Goal: Task Accomplishment & Management: Complete application form

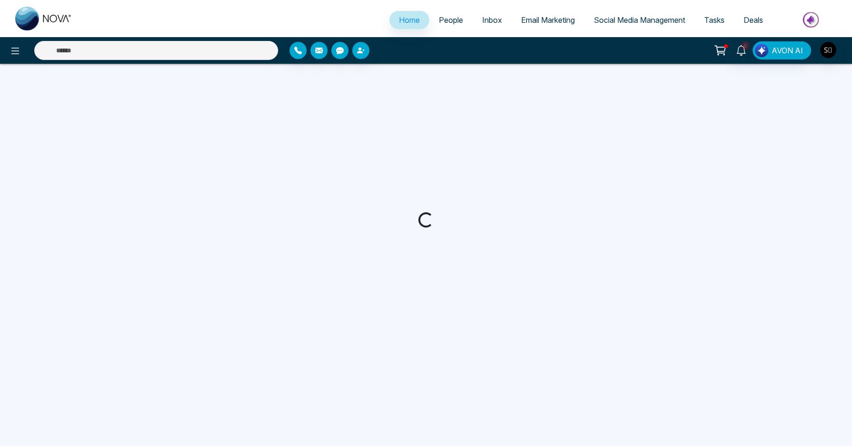
select select "*"
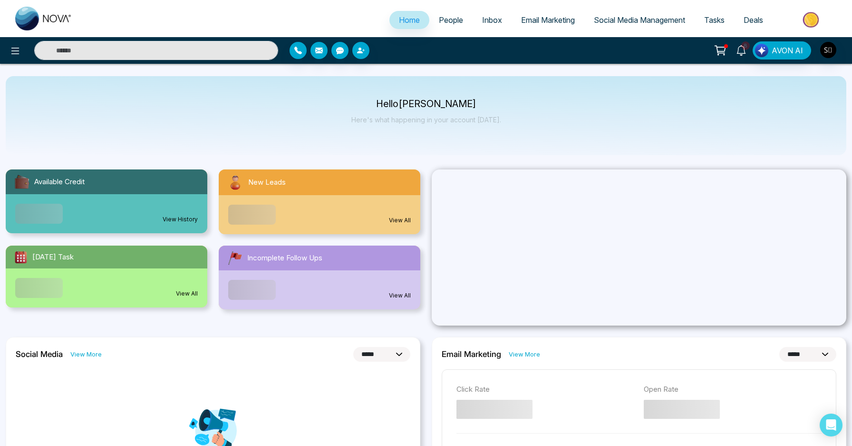
click at [737, 50] on icon at bounding box center [741, 50] width 10 height 10
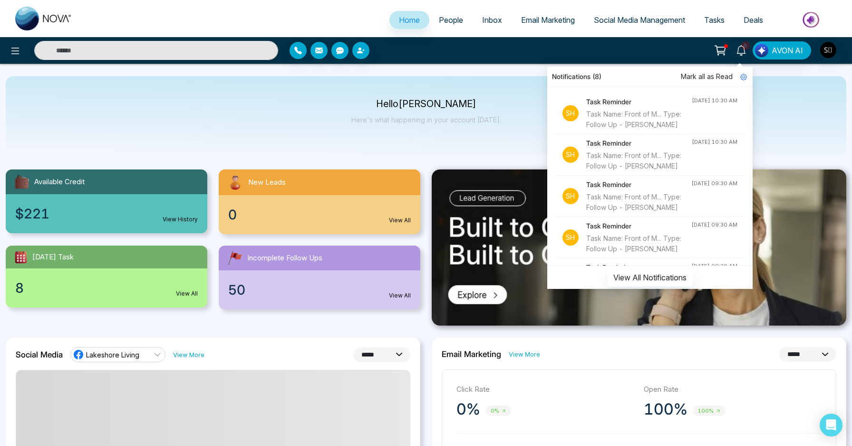
click at [622, 130] on div "Task Name: Front of M... Type: Follow Up - [PERSON_NAME]" at bounding box center [639, 119] width 106 height 21
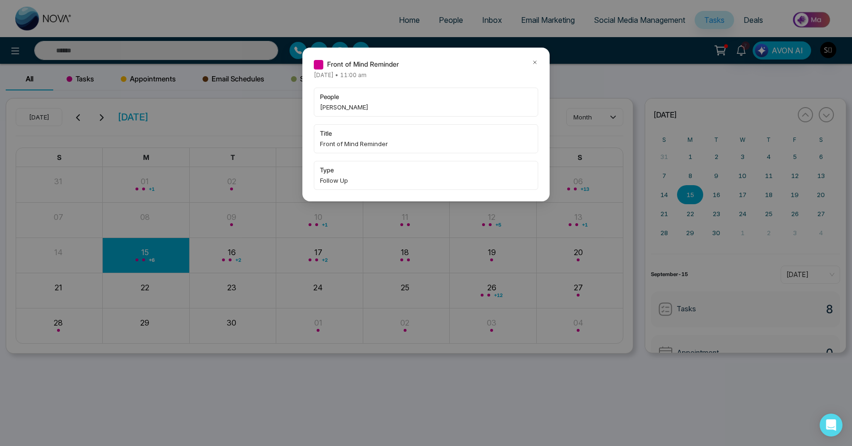
click at [337, 107] on span "[PERSON_NAME]" at bounding box center [426, 107] width 212 height 10
copy span "Blessing"
click at [536, 61] on icon at bounding box center [535, 62] width 7 height 7
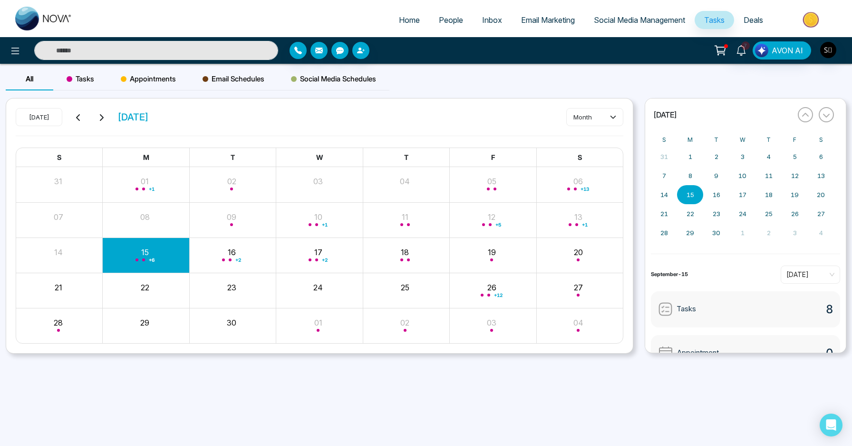
click at [194, 49] on input "text" at bounding box center [156, 50] width 244 height 19
paste input "********"
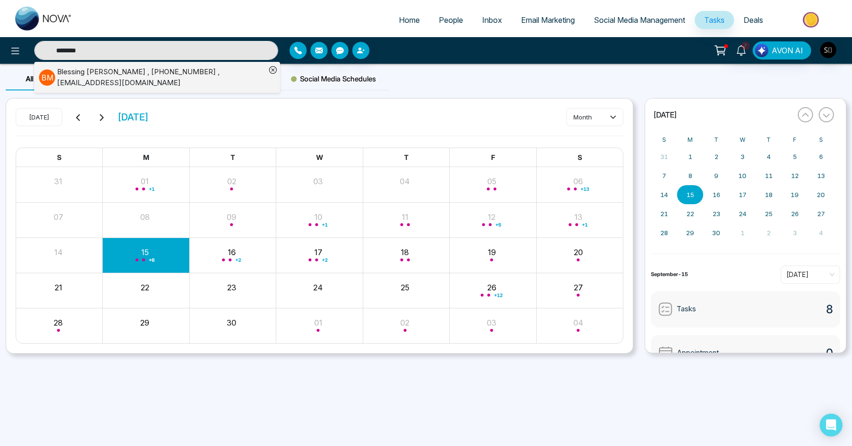
type input "********"
click at [198, 75] on div "[PERSON_NAME] , [PHONE_NUMBER] , [EMAIL_ADDRESS][DOMAIN_NAME]" at bounding box center [161, 77] width 209 height 21
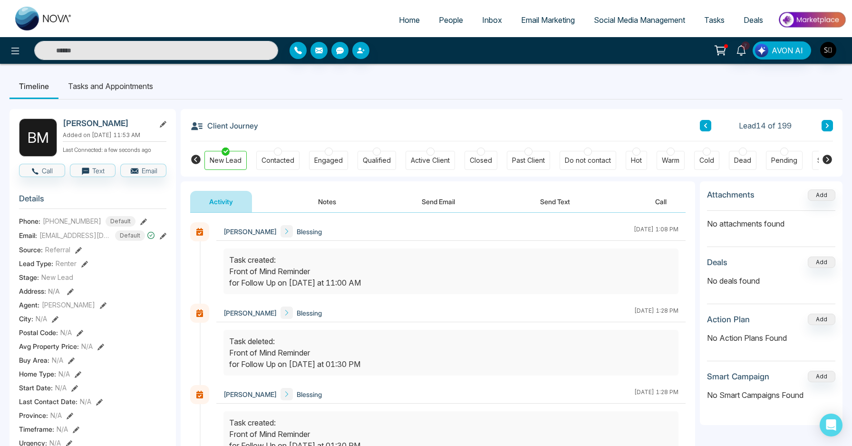
click at [337, 196] on button "Notes" at bounding box center [327, 201] width 56 height 21
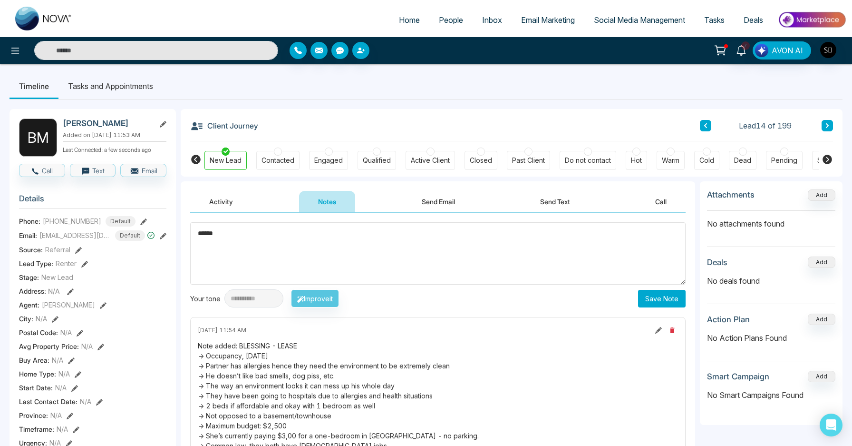
type textarea "*******"
click at [103, 88] on li "Tasks and Appointments" at bounding box center [110, 86] width 104 height 26
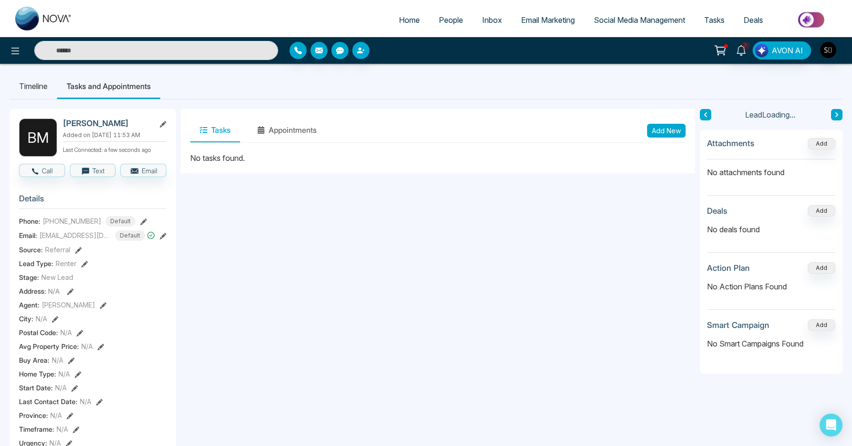
click at [669, 134] on button "Add New" at bounding box center [666, 131] width 39 height 14
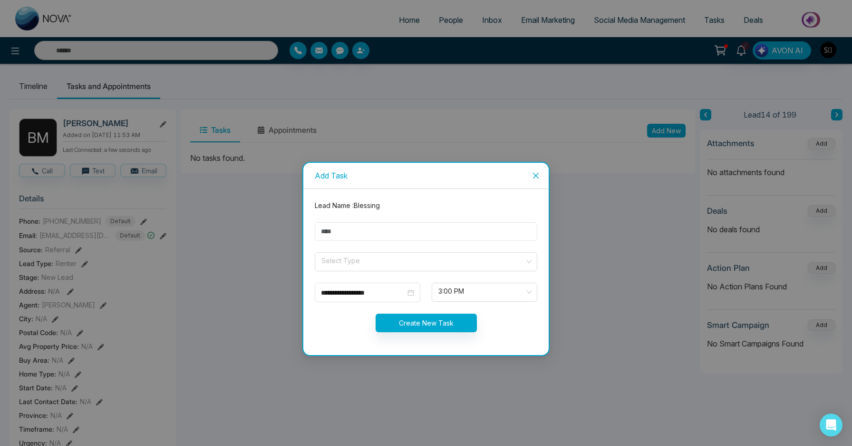
click at [396, 231] on input "text" at bounding box center [426, 231] width 223 height 19
type input "**********"
click at [372, 264] on input "search" at bounding box center [422, 259] width 204 height 14
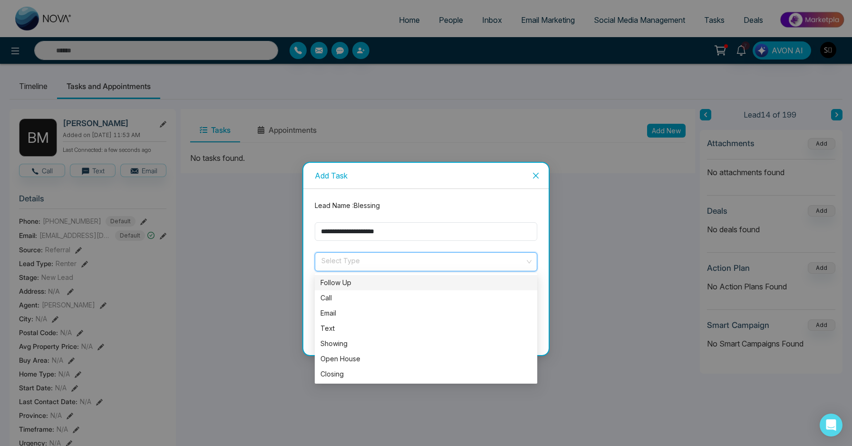
click at [362, 278] on div "Follow Up" at bounding box center [425, 282] width 211 height 10
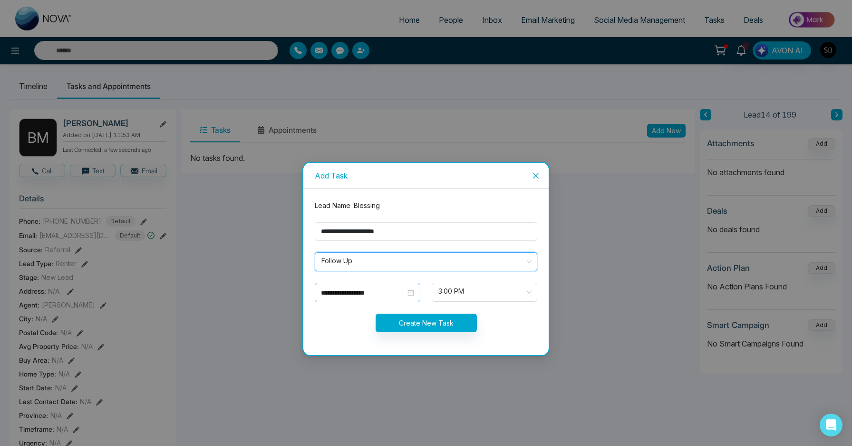
click at [349, 297] on div "**********" at bounding box center [368, 291] width 106 height 19
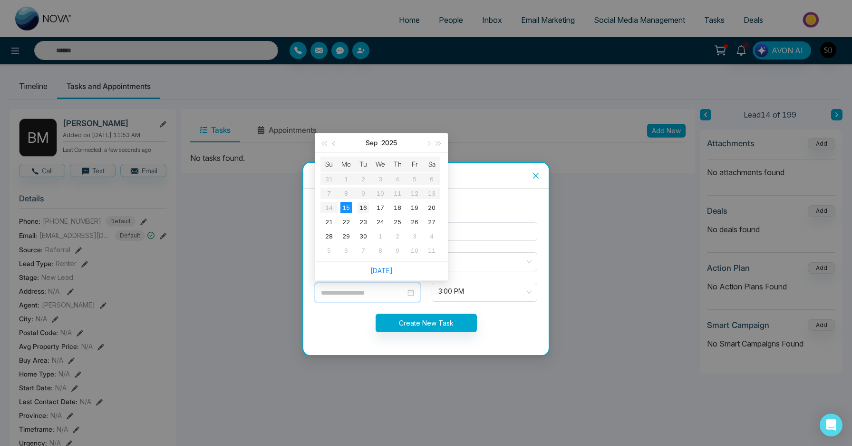
type input "**********"
click at [365, 205] on div "16" at bounding box center [363, 207] width 11 height 11
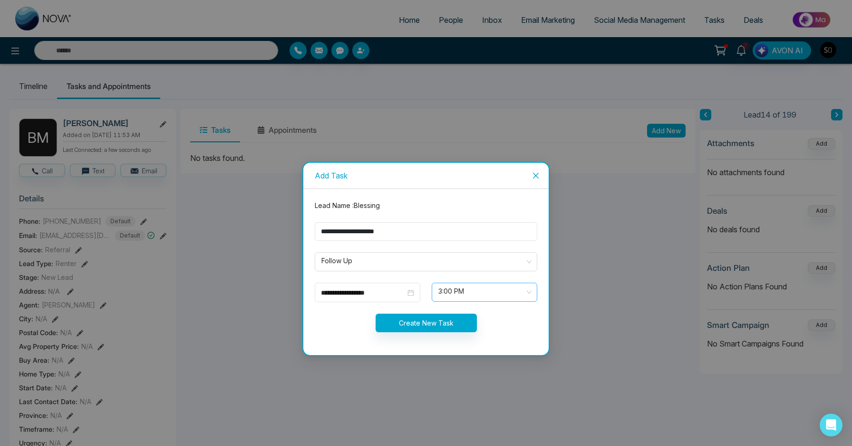
click at [472, 292] on span "3:00 PM" at bounding box center [484, 292] width 92 height 16
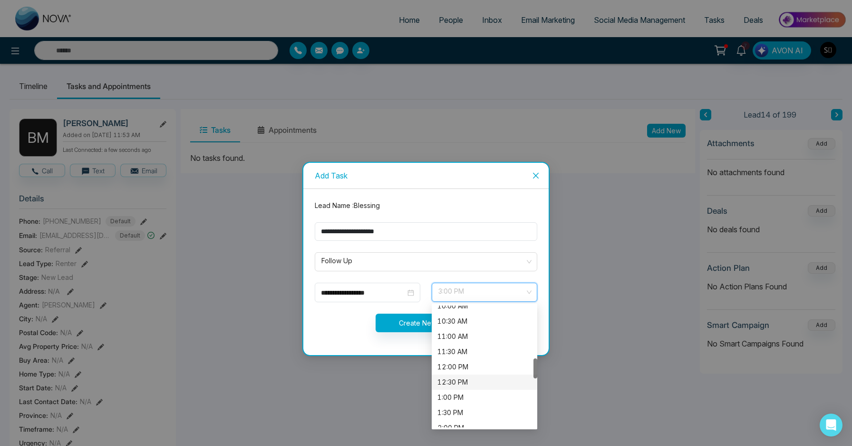
scroll to position [290, 0]
click at [457, 328] on div "10:00 AM" at bounding box center [484, 327] width 94 height 10
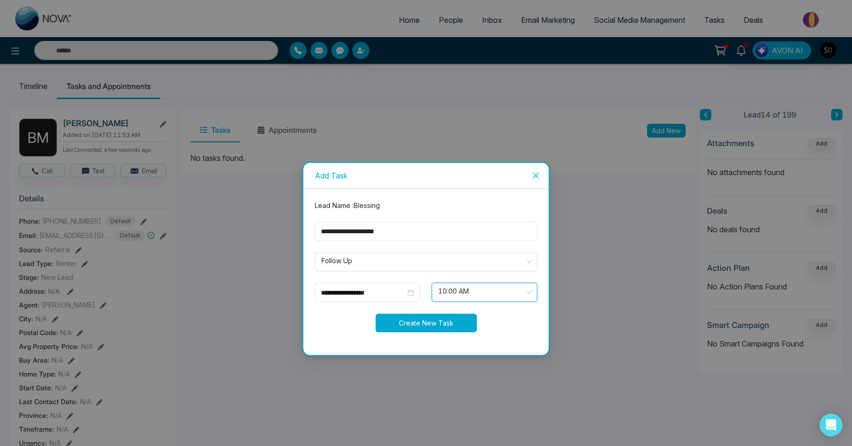
click at [430, 325] on button "Create New Task" at bounding box center [426, 322] width 101 height 19
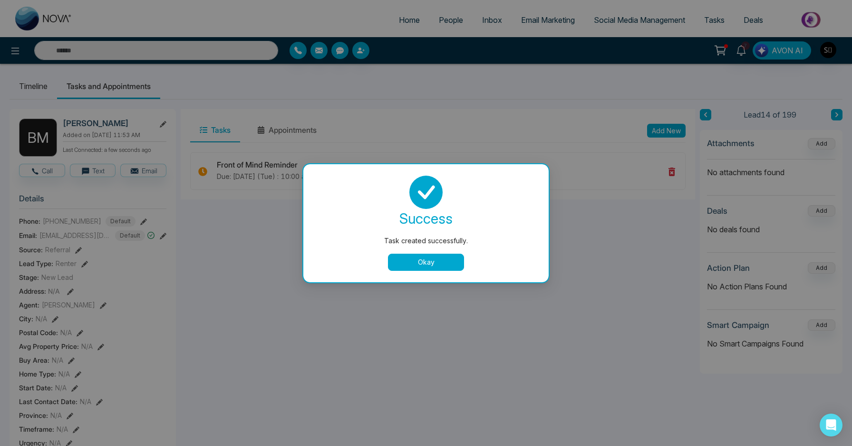
click at [435, 258] on button "Okay" at bounding box center [426, 261] width 76 height 17
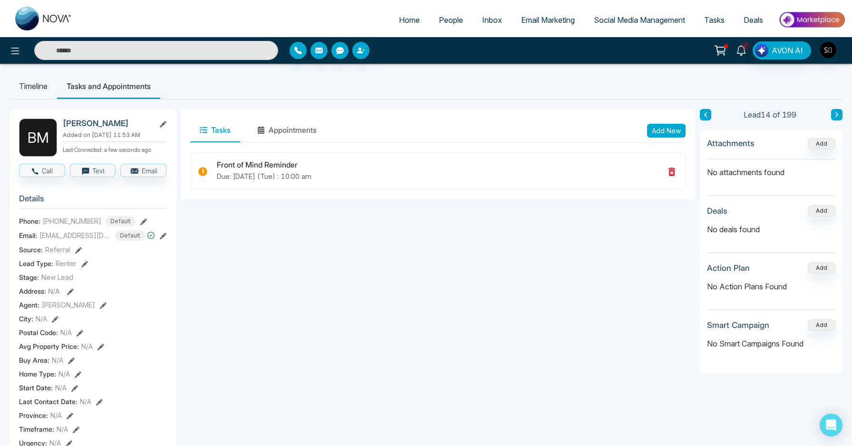
click at [738, 50] on icon at bounding box center [741, 50] width 10 height 10
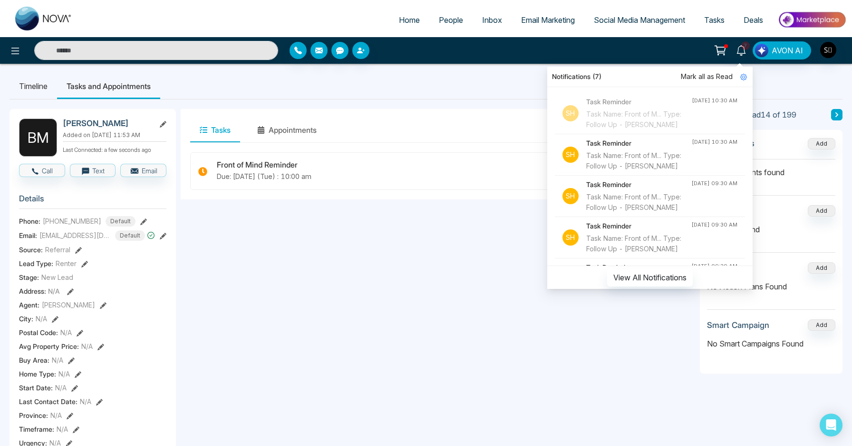
click at [658, 171] on div "Task Name: Front of M... Type: Follow Up - [PERSON_NAME]" at bounding box center [639, 160] width 106 height 21
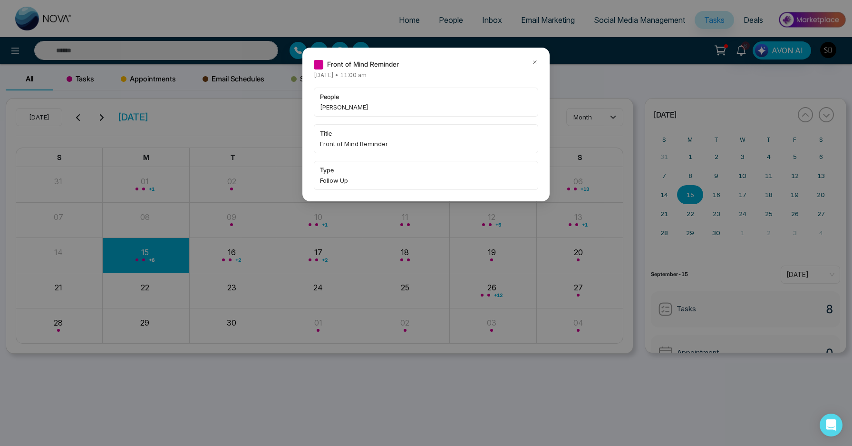
click at [332, 105] on span "[PERSON_NAME]" at bounding box center [426, 107] width 212 height 10
copy span "[PERSON_NAME]"
click at [533, 60] on icon at bounding box center [535, 62] width 7 height 7
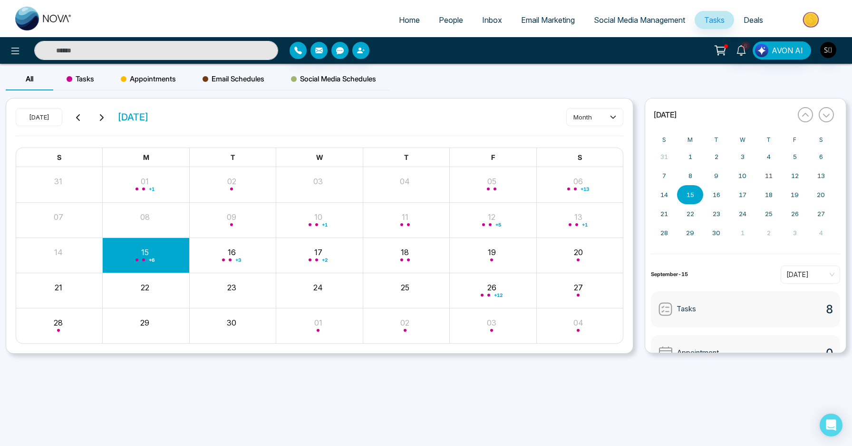
click at [191, 54] on input "text" at bounding box center [156, 50] width 244 height 19
paste input "******"
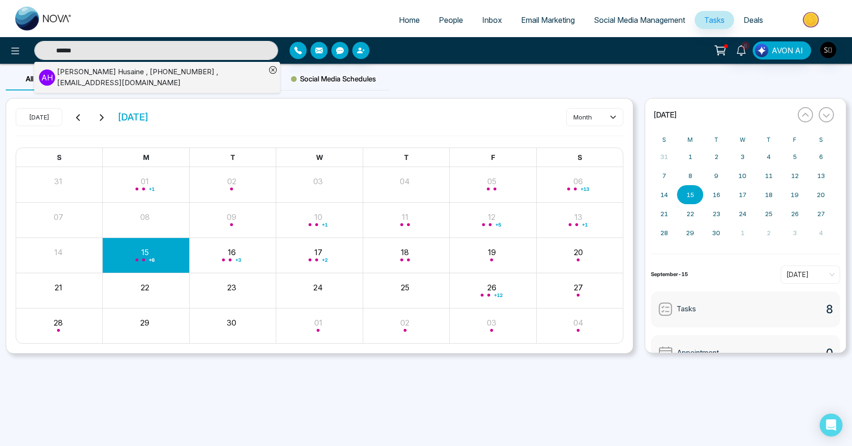
type input "******"
click at [190, 78] on div "[PERSON_NAME] , [PHONE_NUMBER] , [EMAIL_ADDRESS][DOMAIN_NAME]" at bounding box center [161, 77] width 209 height 21
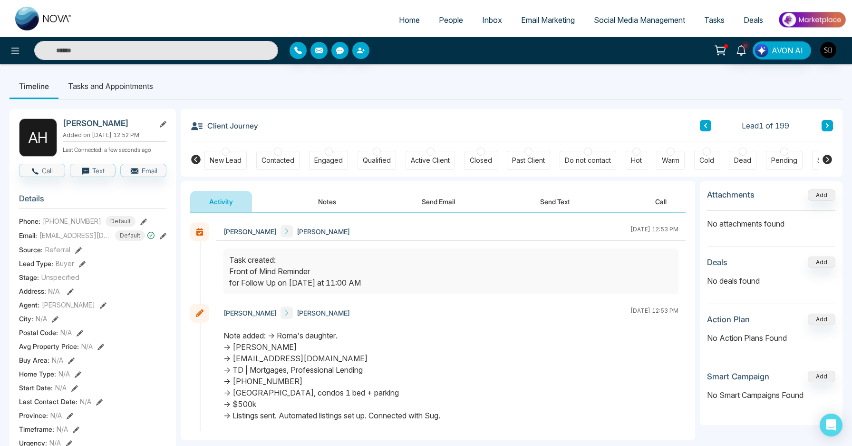
click at [122, 77] on li "Tasks and Appointments" at bounding box center [110, 86] width 104 height 26
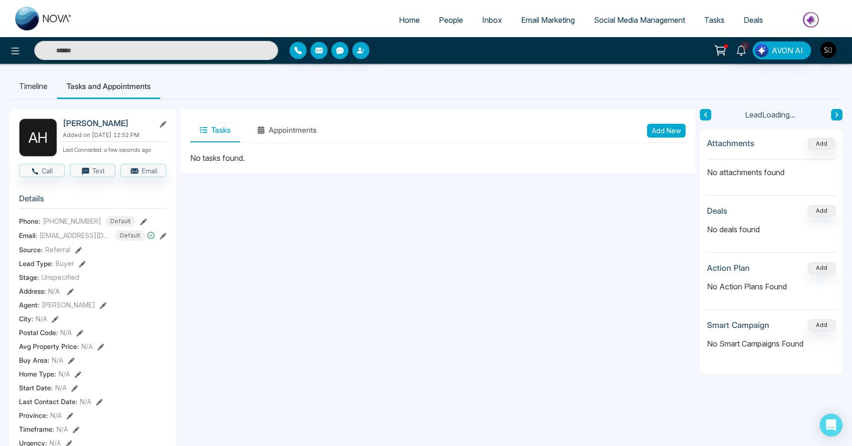
click at [658, 130] on button "Add New" at bounding box center [666, 131] width 39 height 14
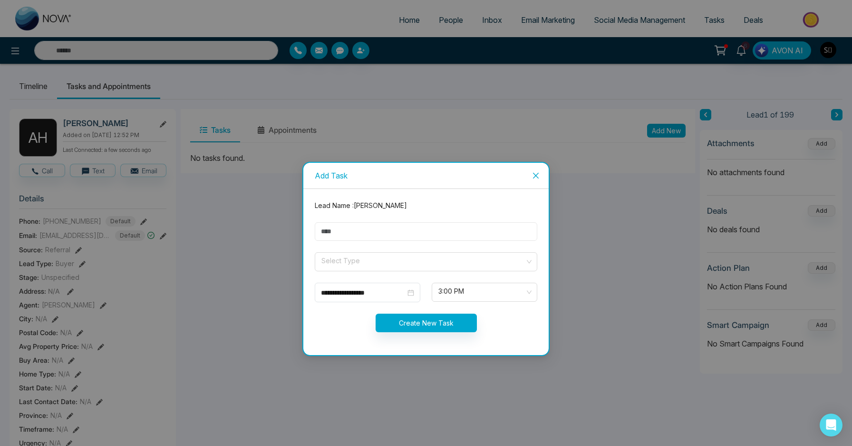
click at [391, 233] on input "text" at bounding box center [426, 231] width 223 height 19
type input "**********"
click at [341, 271] on form "**********" at bounding box center [426, 271] width 234 height 143
click at [345, 269] on span at bounding box center [422, 261] width 204 height 18
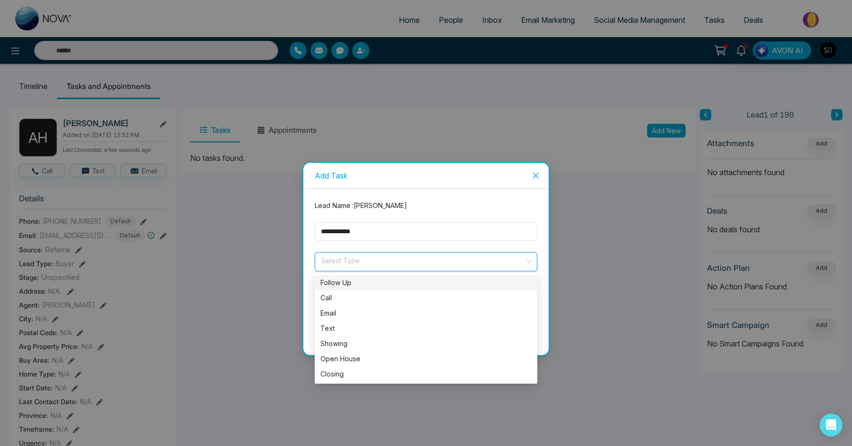
click at [344, 277] on div "Follow Up" at bounding box center [425, 282] width 211 height 10
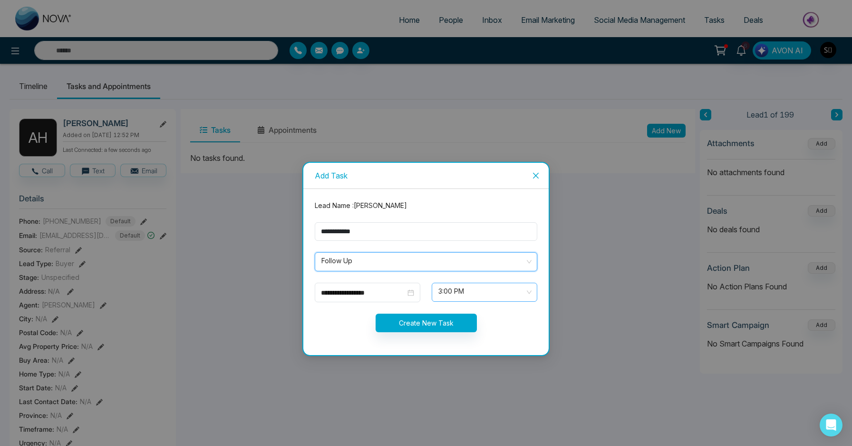
click at [460, 294] on span "3:00 PM" at bounding box center [484, 292] width 92 height 16
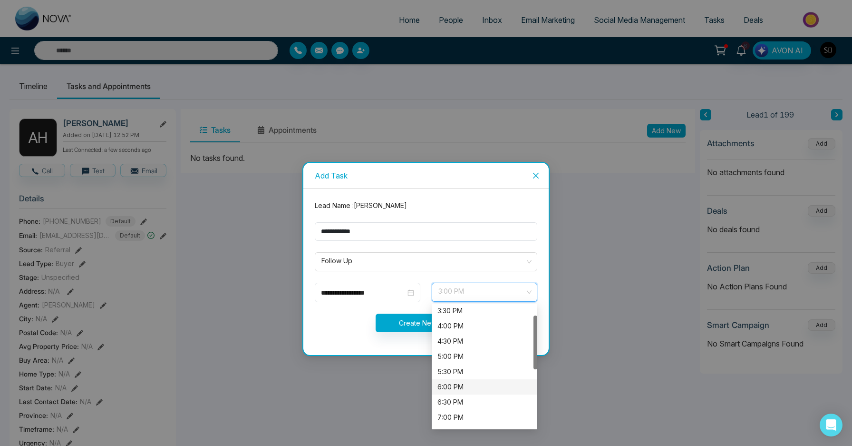
scroll to position [24, 0]
click at [459, 347] on div "5:00 PM" at bounding box center [484, 350] width 94 height 10
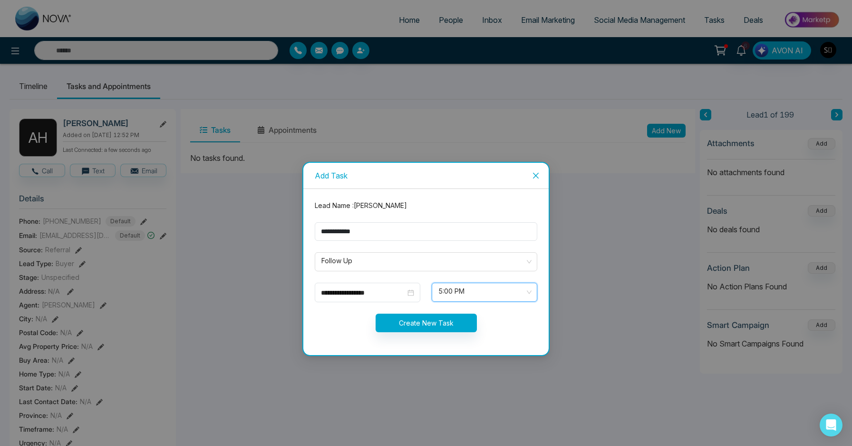
click at [461, 287] on span "5:00 PM" at bounding box center [484, 292] width 92 height 16
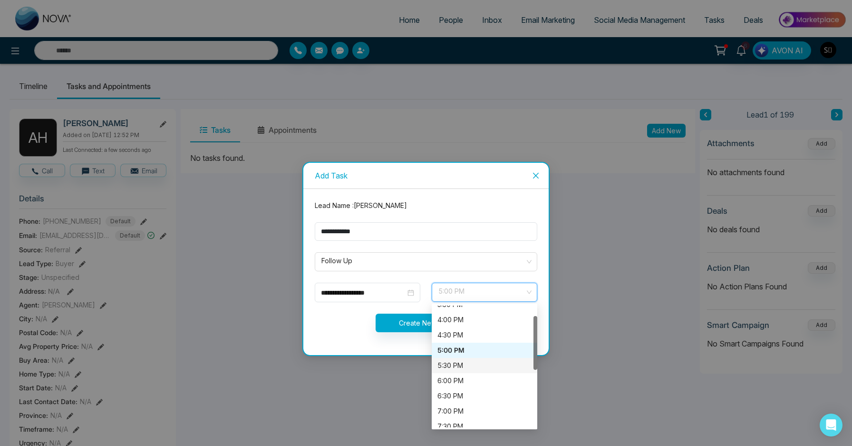
click at [461, 367] on div "5:30 PM" at bounding box center [484, 365] width 94 height 10
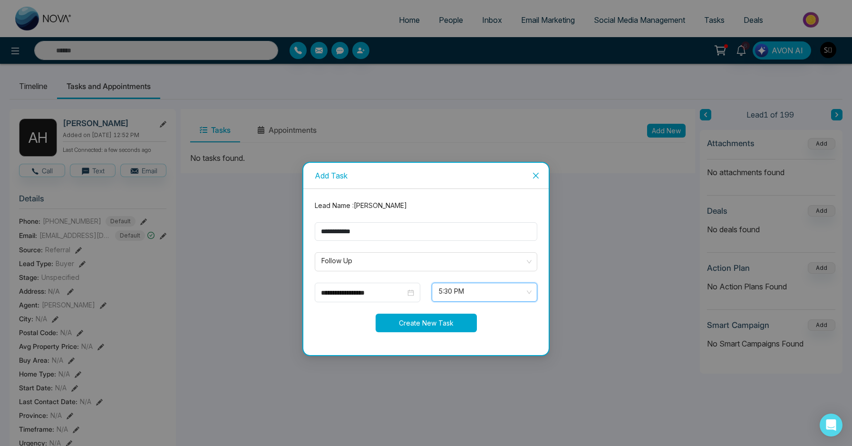
click at [442, 325] on button "Create New Task" at bounding box center [426, 322] width 101 height 19
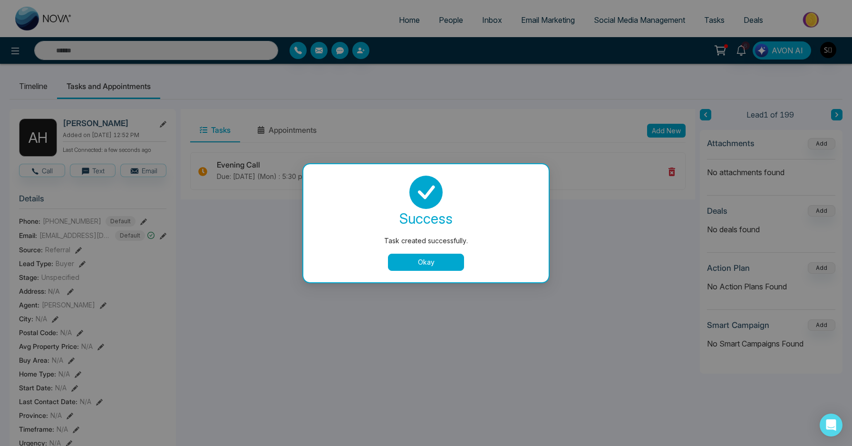
click at [410, 256] on button "Okay" at bounding box center [426, 261] width 76 height 17
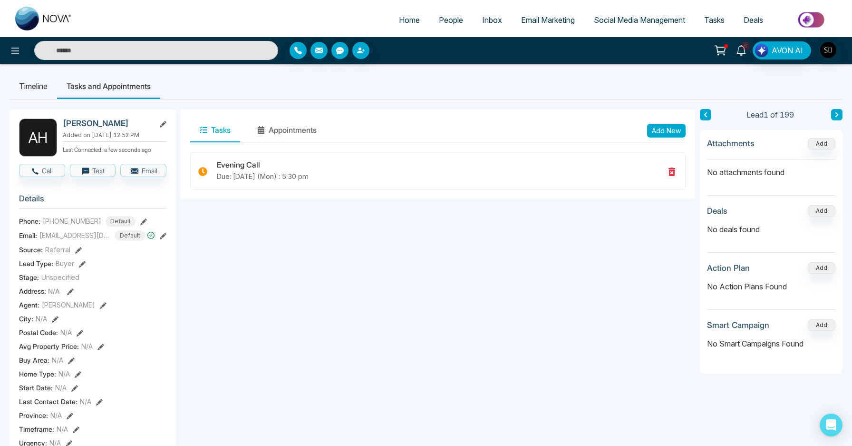
click at [742, 54] on icon at bounding box center [741, 50] width 10 height 10
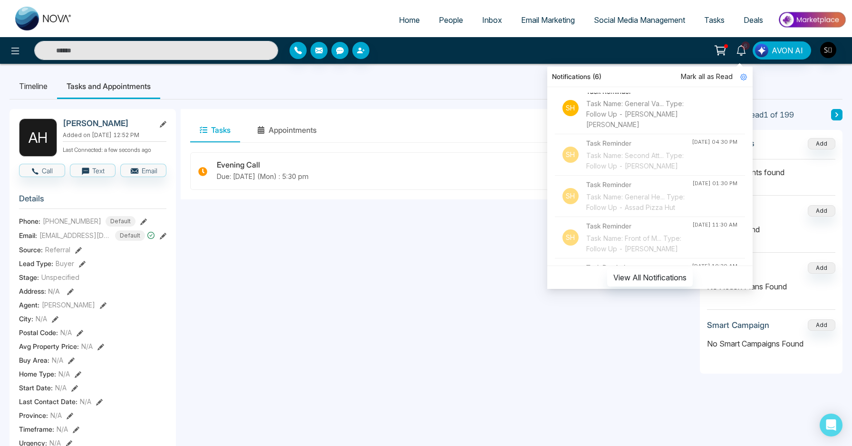
scroll to position [319, 0]
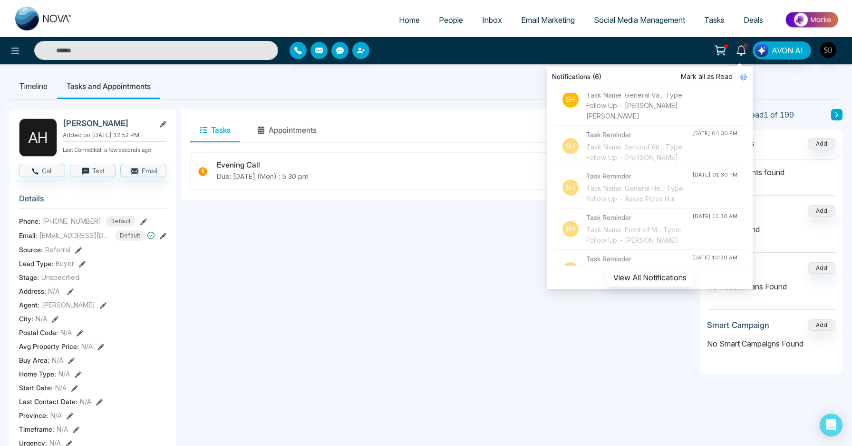
click at [643, 121] on div "Task Name: General Va... Type: Follow Up - [PERSON_NAME] [PERSON_NAME]" at bounding box center [639, 105] width 106 height 31
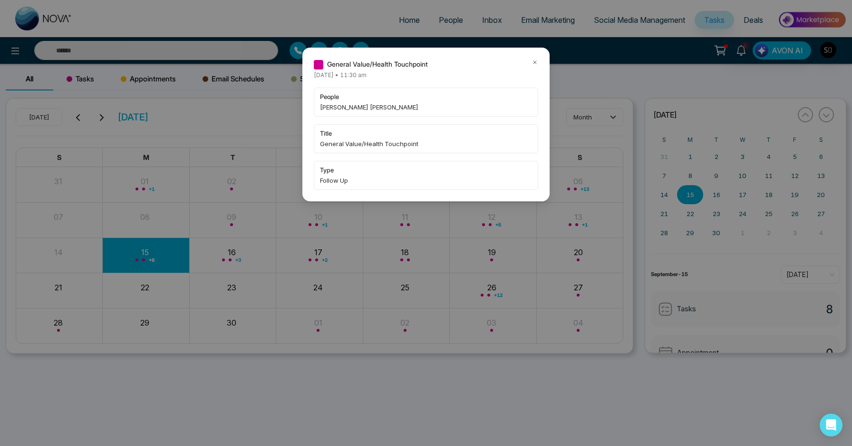
click at [341, 103] on span "[PERSON_NAME] [PERSON_NAME]" at bounding box center [426, 107] width 212 height 10
click at [329, 108] on span "[PERSON_NAME] [PERSON_NAME]" at bounding box center [426, 107] width 212 height 10
copy span "[PERSON_NAME]"
click at [533, 60] on icon at bounding box center [535, 62] width 7 height 7
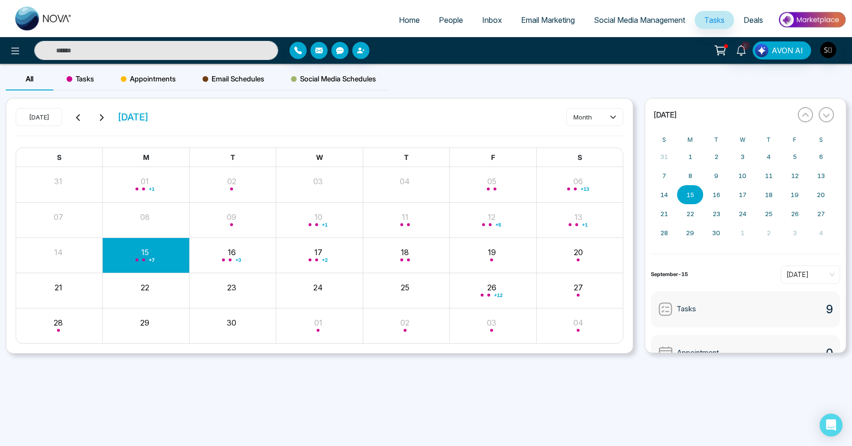
click at [155, 43] on input "text" at bounding box center [156, 50] width 244 height 19
paste input "*******"
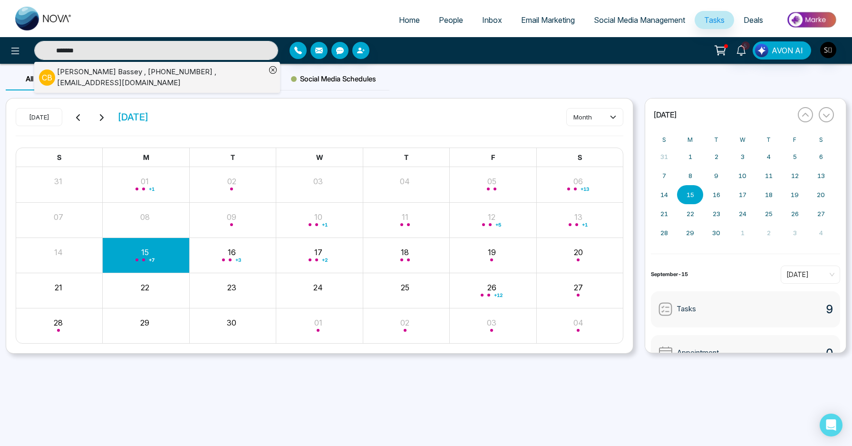
type input "*******"
click at [193, 81] on div "[PERSON_NAME] [PERSON_NAME] , [PHONE_NUMBER] , [EMAIL_ADDRESS][DOMAIN_NAME]" at bounding box center [161, 77] width 209 height 21
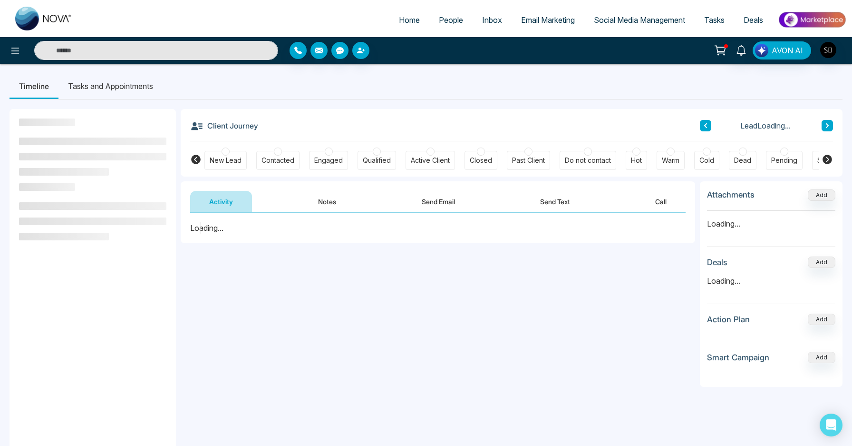
click at [317, 196] on button "Notes" at bounding box center [327, 201] width 56 height 21
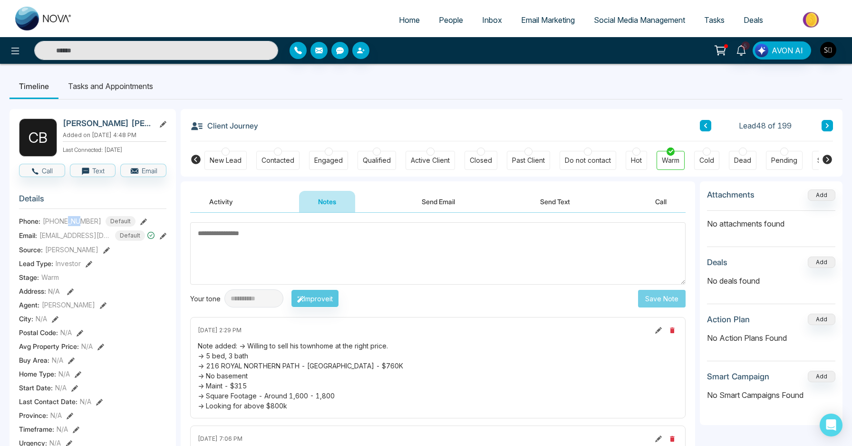
drag, startPoint x: 69, startPoint y: 220, endPoint x: 80, endPoint y: 220, distance: 10.9
click at [80, 220] on span "[PHONE_NUMBER]" at bounding box center [72, 221] width 58 height 10
click at [255, 257] on textarea at bounding box center [437, 253] width 495 height 62
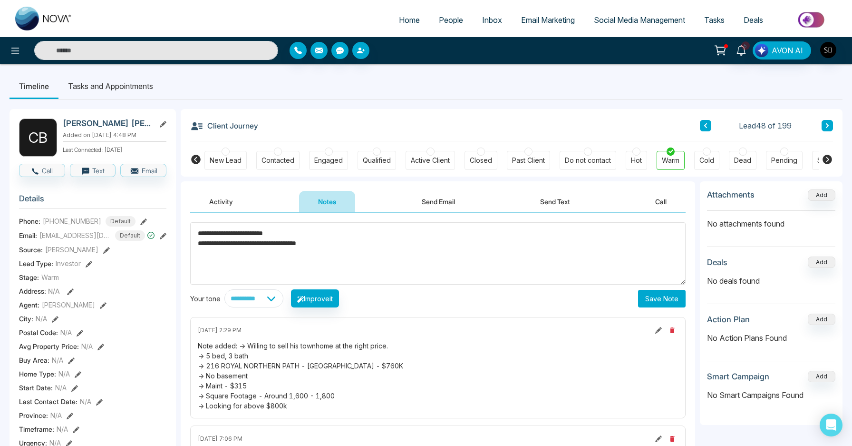
type textarea "**********"
click at [673, 299] on button "Save Note" at bounding box center [662, 299] width 48 height 18
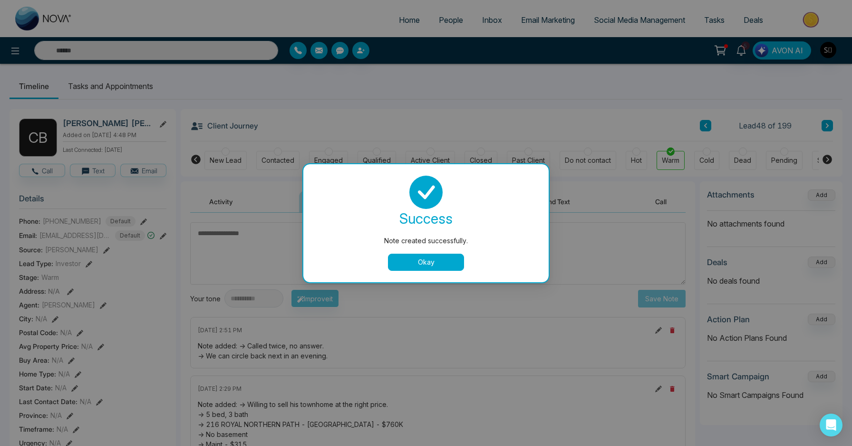
click at [446, 258] on button "Okay" at bounding box center [426, 261] width 76 height 17
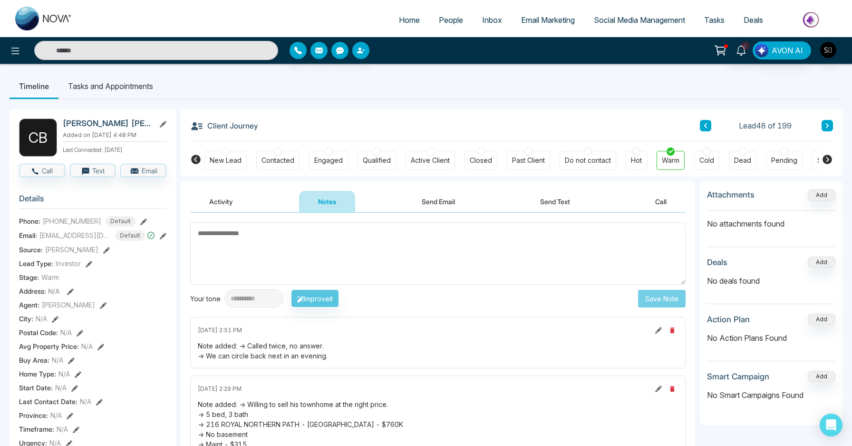
click at [132, 87] on li "Tasks and Appointments" at bounding box center [110, 86] width 104 height 26
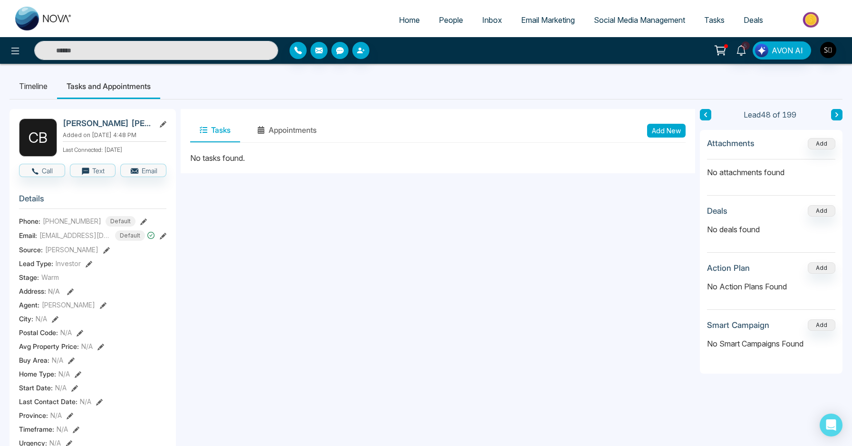
click at [659, 130] on button "Add New" at bounding box center [666, 131] width 39 height 14
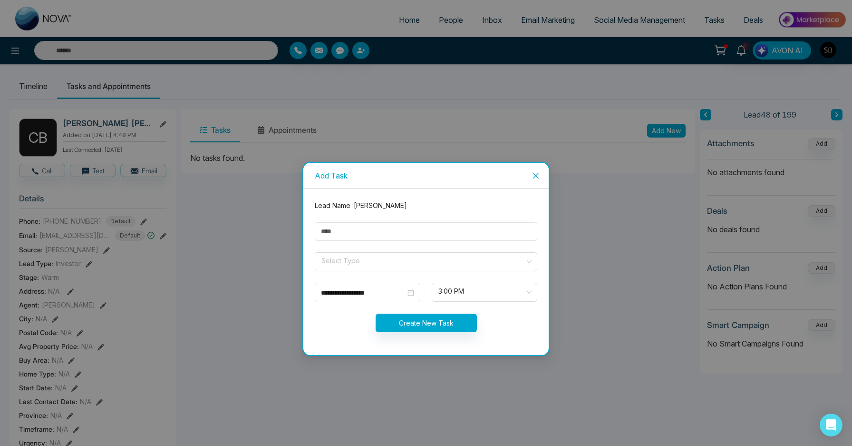
click at [360, 248] on form "**********" at bounding box center [426, 271] width 234 height 143
click at [364, 237] on input "text" at bounding box center [426, 231] width 223 height 19
type input "**********"
click at [374, 262] on input "search" at bounding box center [422, 259] width 204 height 14
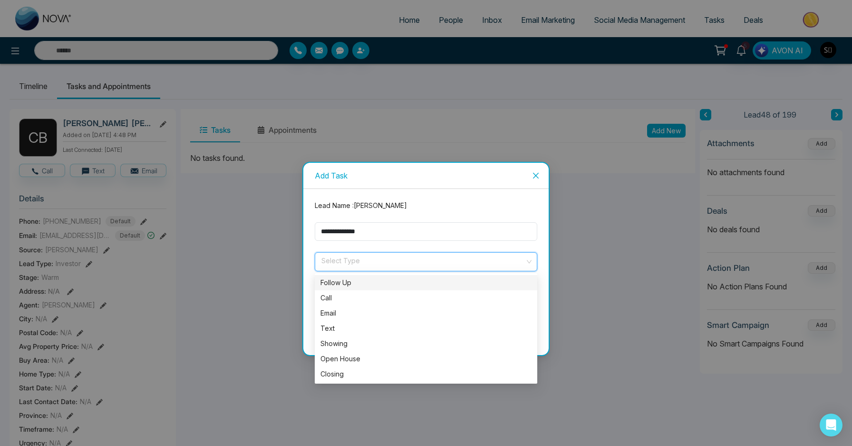
click at [363, 279] on div "Follow Up" at bounding box center [425, 282] width 211 height 10
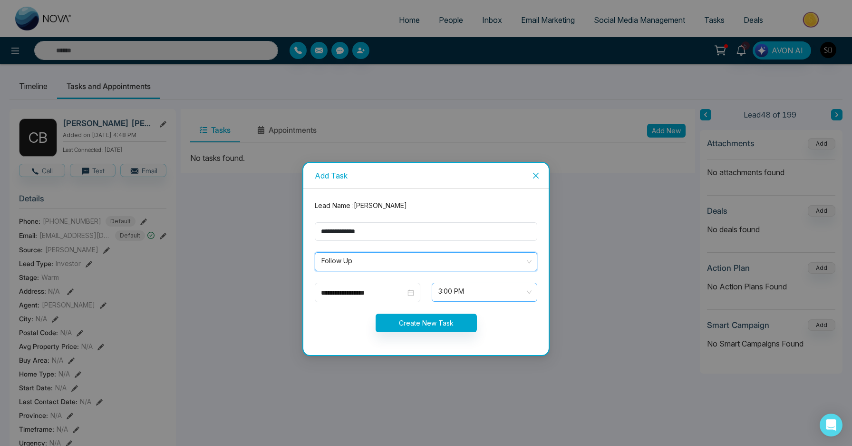
click at [460, 294] on span "3:00 PM" at bounding box center [484, 292] width 92 height 16
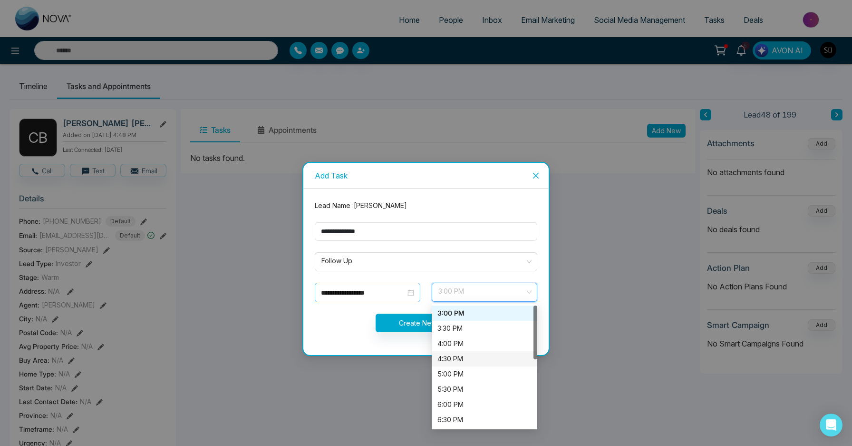
click at [377, 291] on input "**********" at bounding box center [363, 292] width 85 height 10
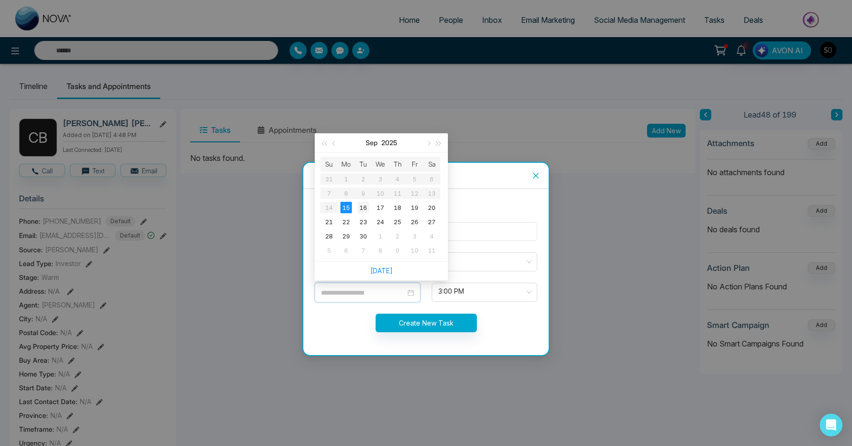
type input "**********"
click at [367, 208] on div "16" at bounding box center [363, 207] width 11 height 11
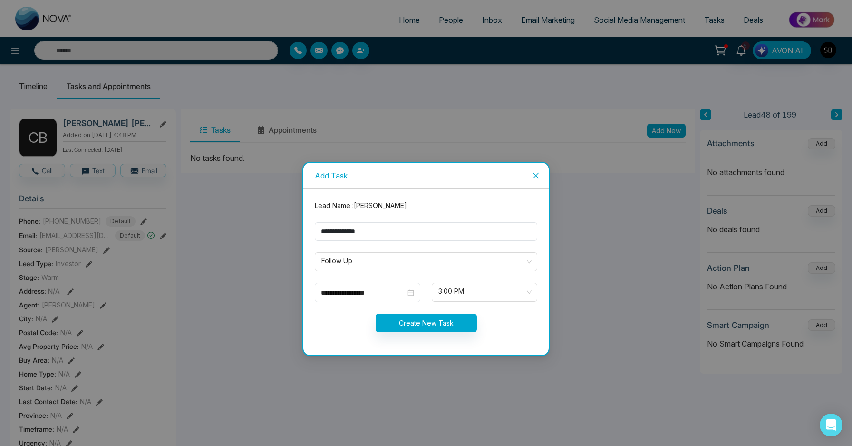
click at [459, 302] on form "**********" at bounding box center [426, 271] width 234 height 143
click at [459, 297] on span "3:00 PM" at bounding box center [484, 292] width 92 height 16
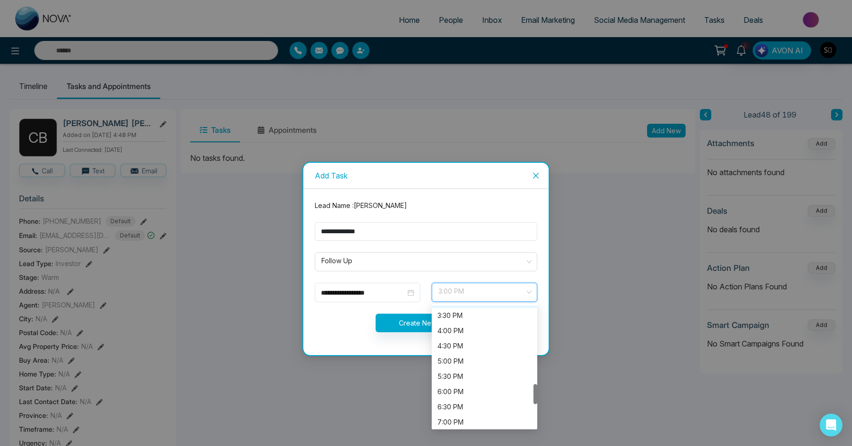
scroll to position [490, 0]
click at [460, 350] on div "5:30 PM" at bounding box center [484, 355] width 94 height 10
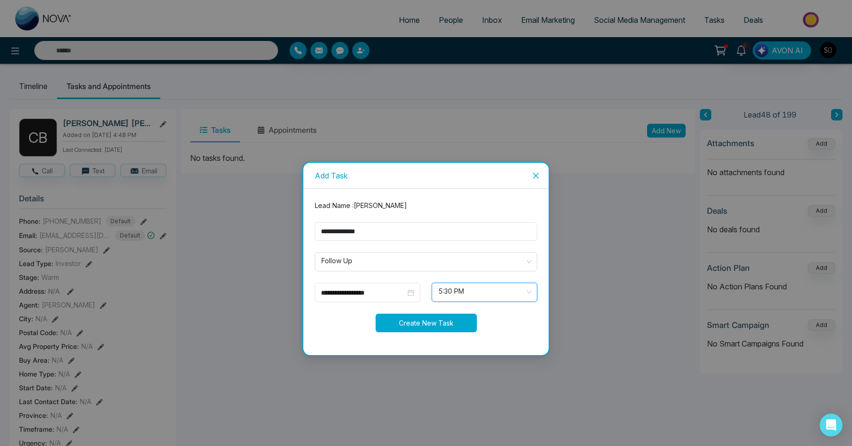
click at [418, 318] on button "Create New Task" at bounding box center [426, 322] width 101 height 19
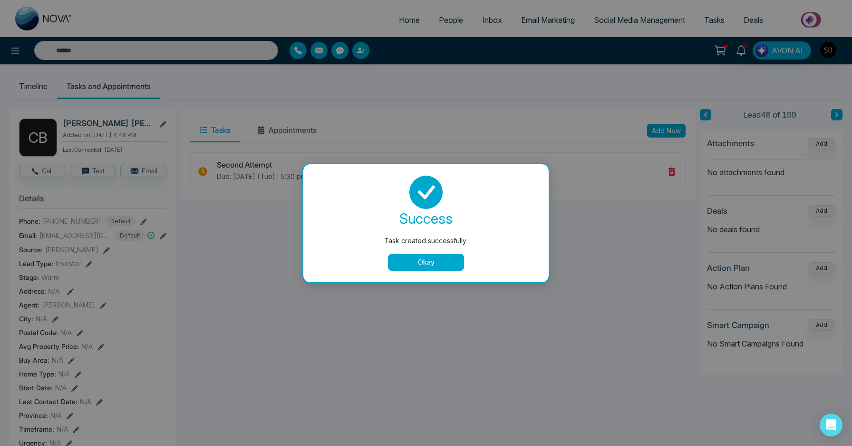
click at [428, 255] on button "Okay" at bounding box center [426, 261] width 76 height 17
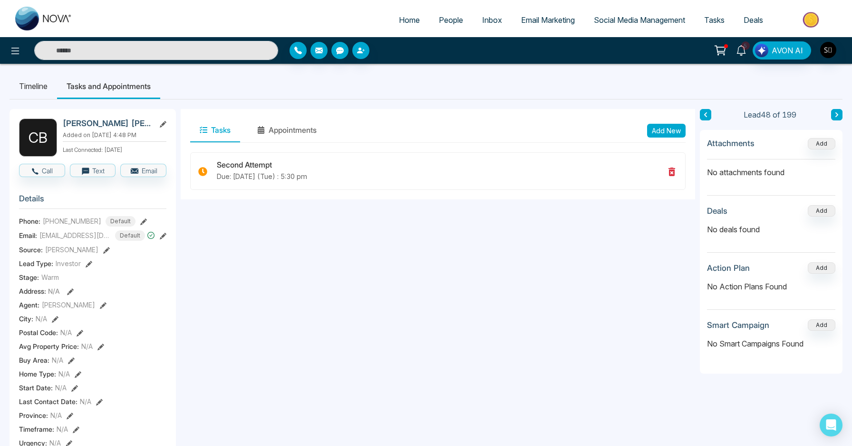
click at [740, 56] on link "5" at bounding box center [741, 49] width 23 height 17
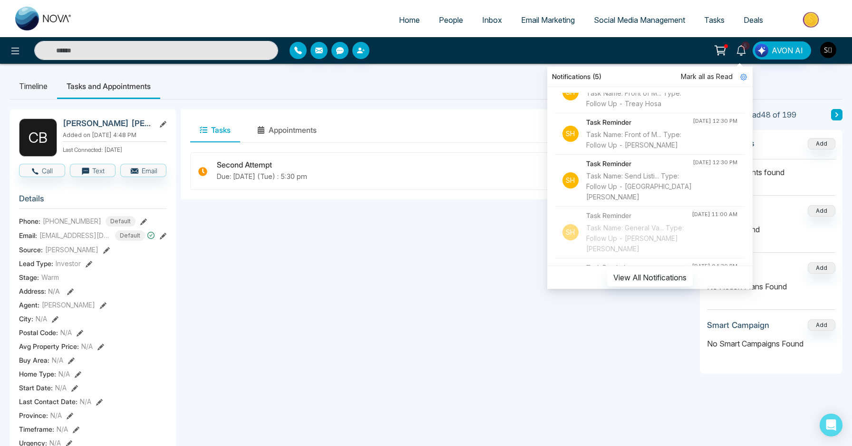
scroll to position [220, 0]
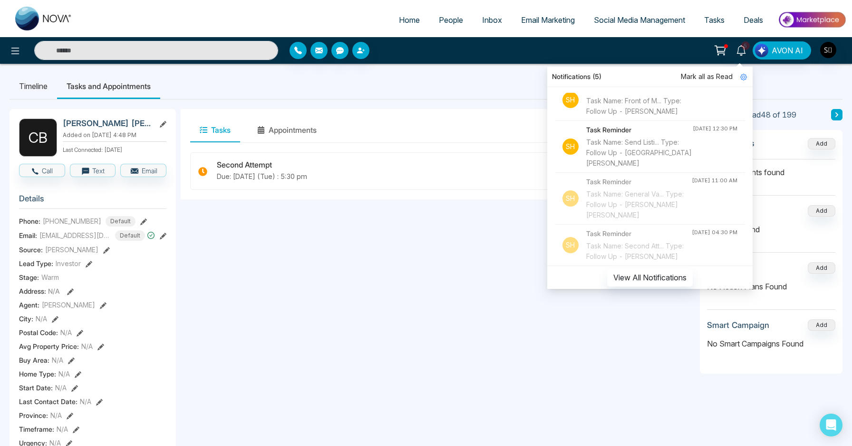
click at [629, 75] on div "Task Name: Front of M... Type: Follow Up - Treay Hosa" at bounding box center [638, 64] width 105 height 21
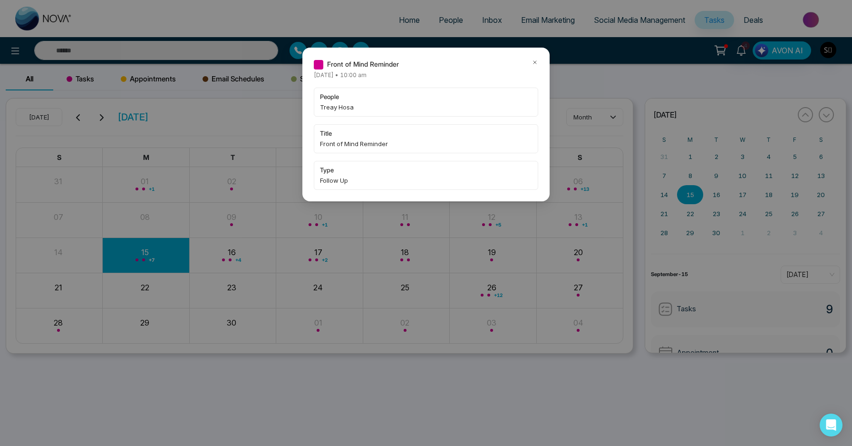
click at [329, 108] on span "Treay Hosa" at bounding box center [426, 107] width 212 height 10
copy span "Treay"
click at [539, 62] on div "Front of Mind Reminder [DATE] • 10:00 am people Treay Hosa title Front of Mind …" at bounding box center [425, 125] width 247 height 154
click at [533, 63] on icon at bounding box center [535, 62] width 7 height 7
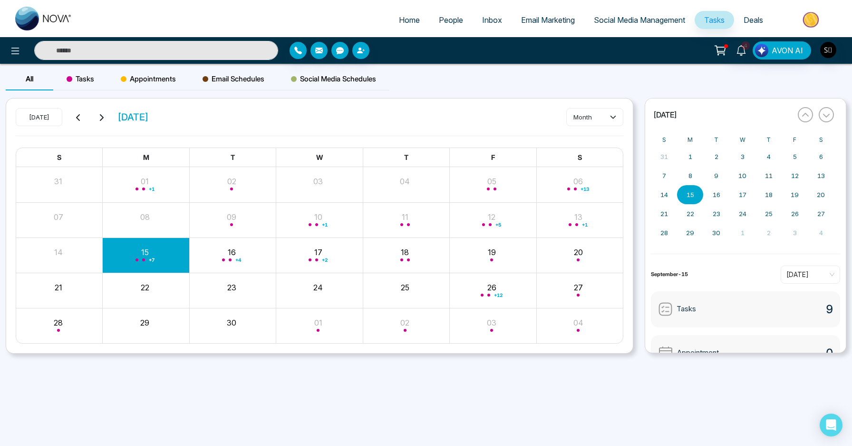
click at [173, 53] on input "text" at bounding box center [156, 50] width 244 height 19
paste input "*****"
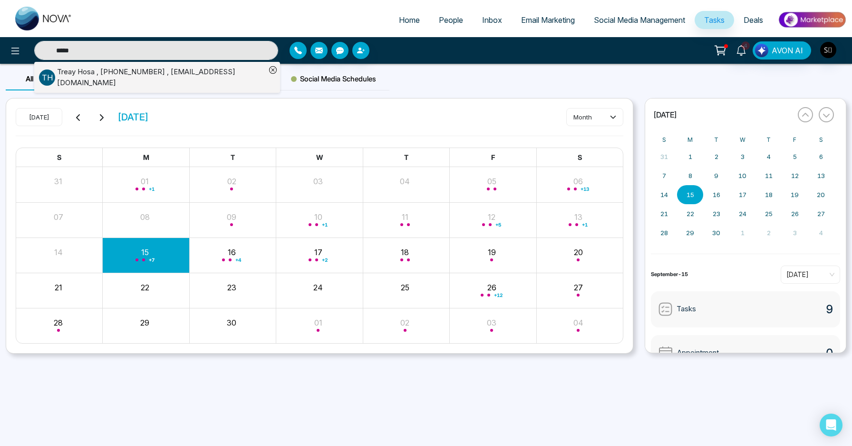
type input "*****"
click at [198, 75] on div "[PERSON_NAME] , [PHONE_NUMBER] , [EMAIL_ADDRESS][DOMAIN_NAME]" at bounding box center [161, 77] width 209 height 21
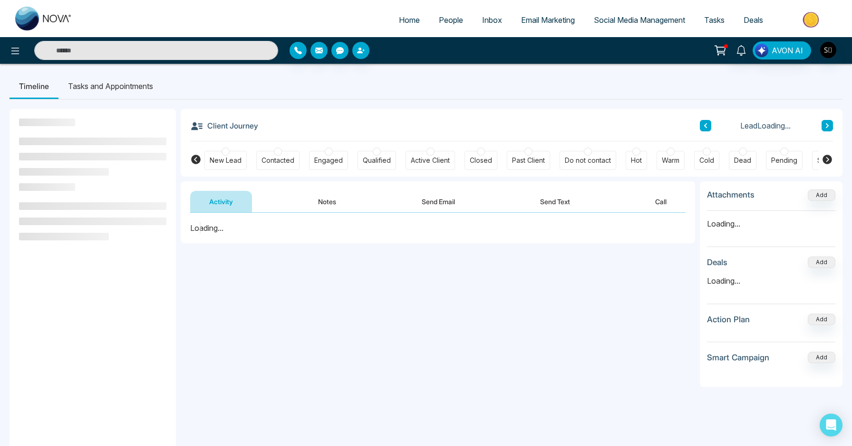
click at [128, 86] on li "Tasks and Appointments" at bounding box center [110, 86] width 104 height 26
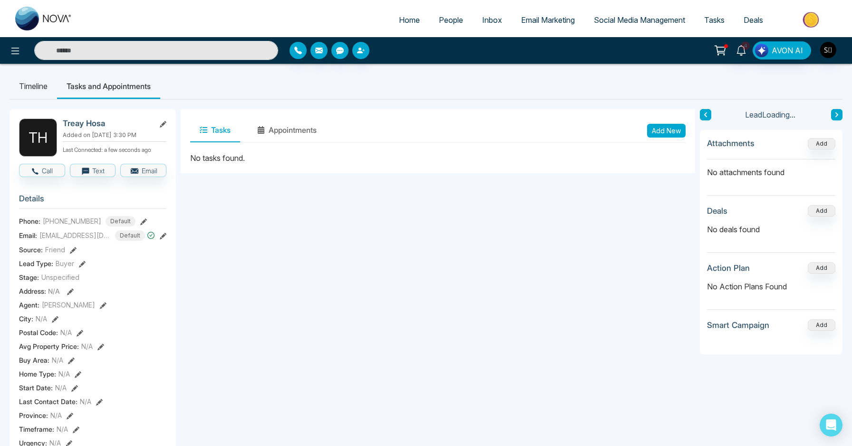
click at [658, 132] on button "Add New" at bounding box center [666, 131] width 39 height 14
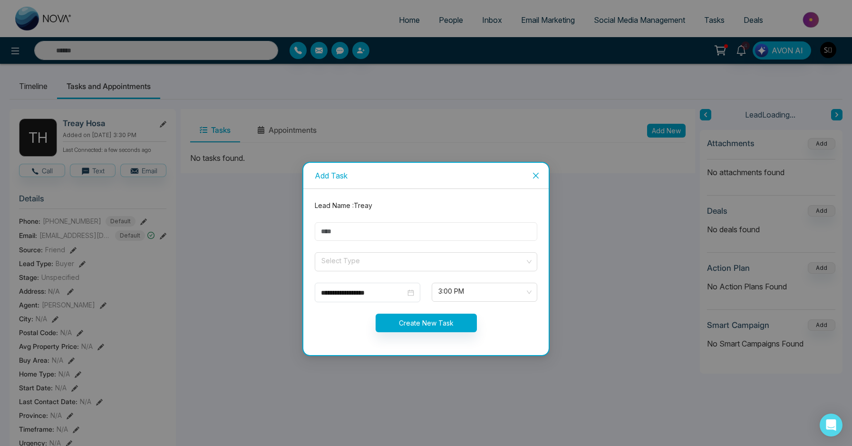
click at [398, 224] on input "text" at bounding box center [426, 231] width 223 height 19
type input "**********"
click at [359, 268] on span at bounding box center [422, 261] width 204 height 18
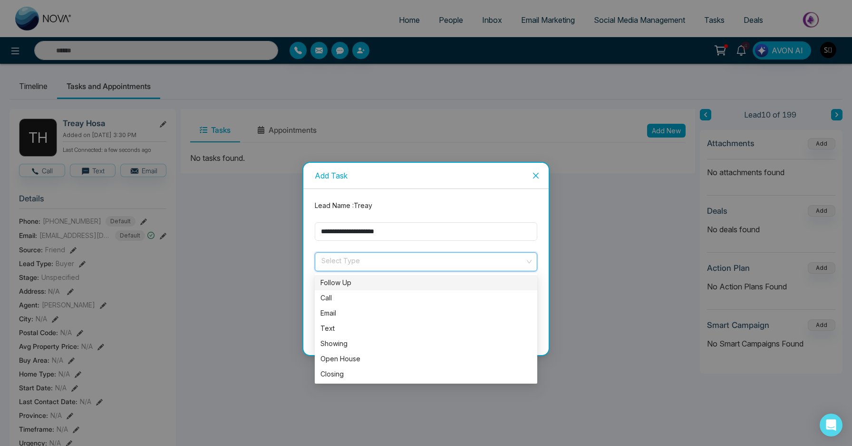
click at [346, 283] on div "Follow Up" at bounding box center [425, 282] width 211 height 10
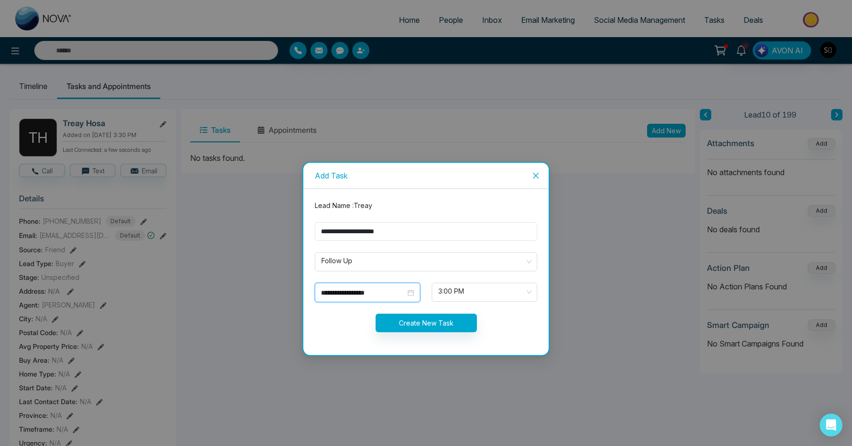
click at [346, 291] on input "**********" at bounding box center [363, 292] width 85 height 10
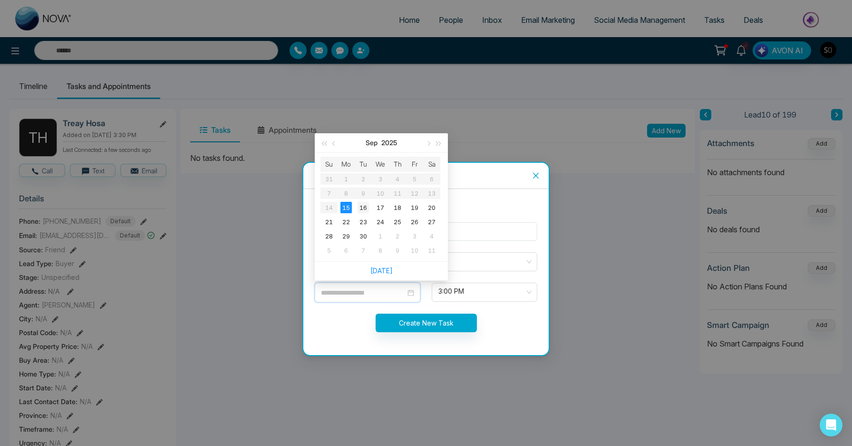
type input "**********"
click at [366, 207] on div "16" at bounding box center [363, 207] width 11 height 11
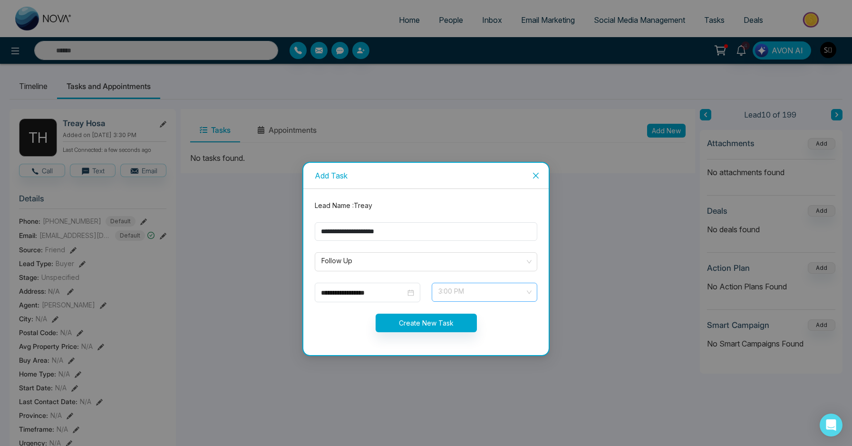
click at [491, 291] on span "3:00 PM" at bounding box center [484, 292] width 92 height 16
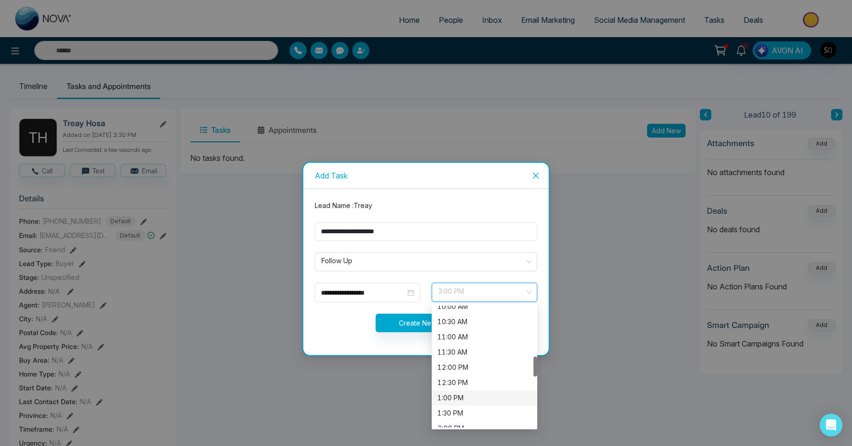
scroll to position [268, 0]
click at [458, 352] on div "10:00 AM" at bounding box center [484, 349] width 94 height 10
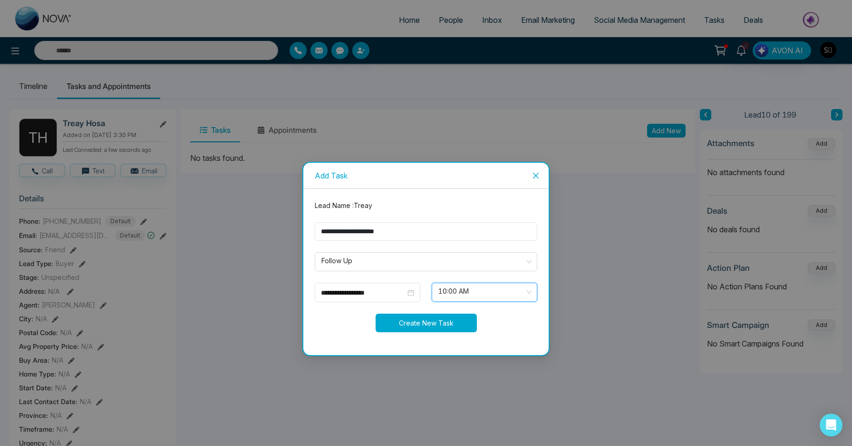
click at [425, 326] on button "Create New Task" at bounding box center [426, 322] width 101 height 19
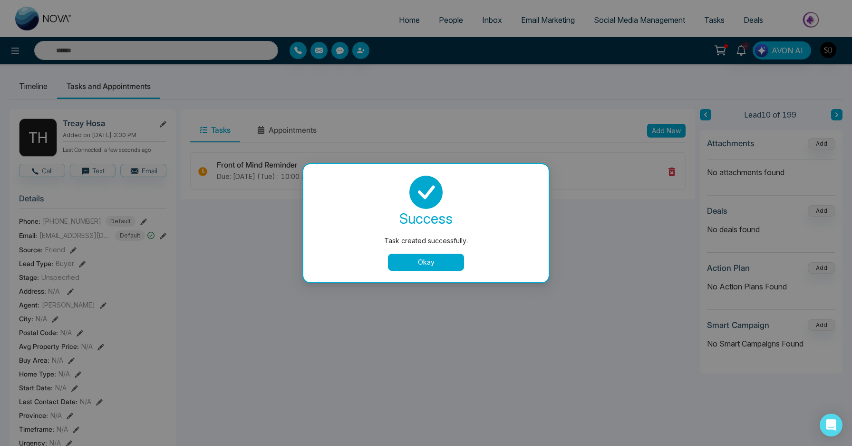
click at [435, 262] on button "Okay" at bounding box center [426, 261] width 76 height 17
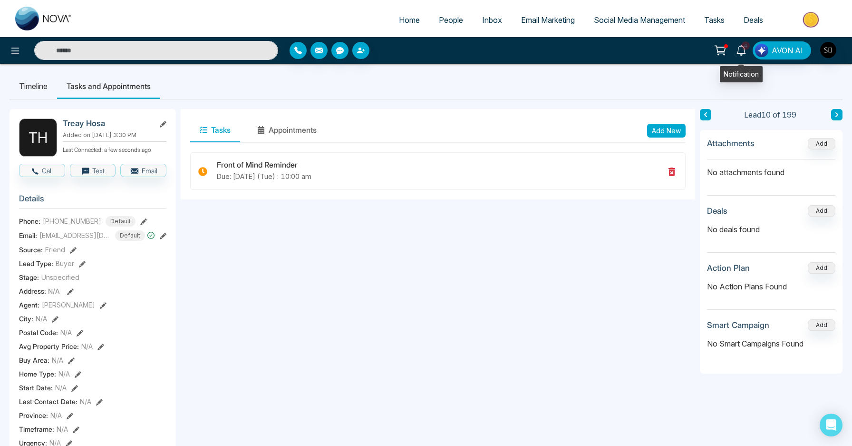
click at [742, 54] on icon at bounding box center [741, 50] width 9 height 10
click at [470, 318] on div "Tasks Appointments Add New Front of Mind Reminder Due: [DATE] (Tue) : 10:00 am" at bounding box center [438, 438] width 514 height 659
click at [739, 58] on div "4 Notifications (4) [PERSON_NAME] all as Read Sh Task Reminder Task Name: Front…" at bounding box center [741, 50] width 23 height 18
click at [742, 52] on icon at bounding box center [741, 50] width 10 height 10
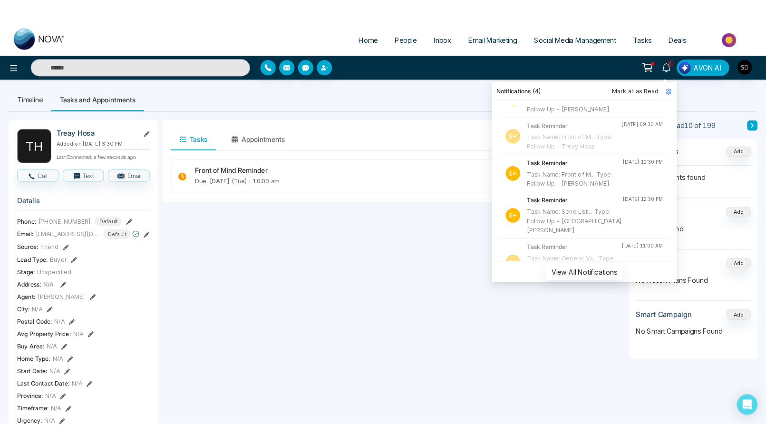
scroll to position [180, 0]
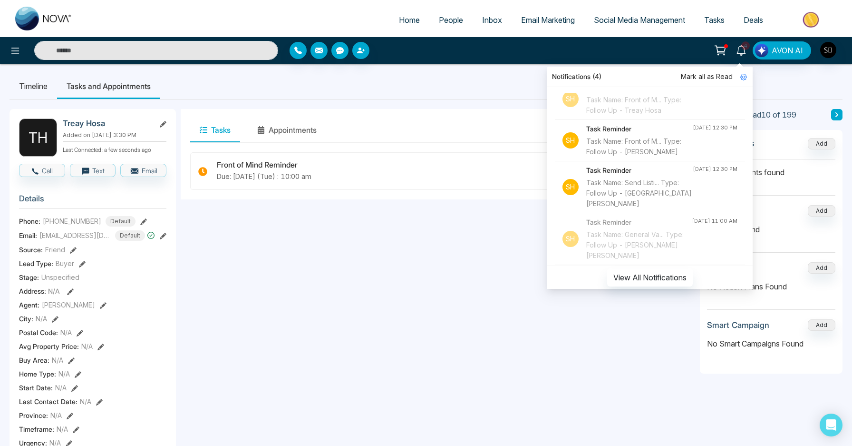
click at [402, 21] on span "Home" at bounding box center [409, 20] width 21 height 10
select select "*"
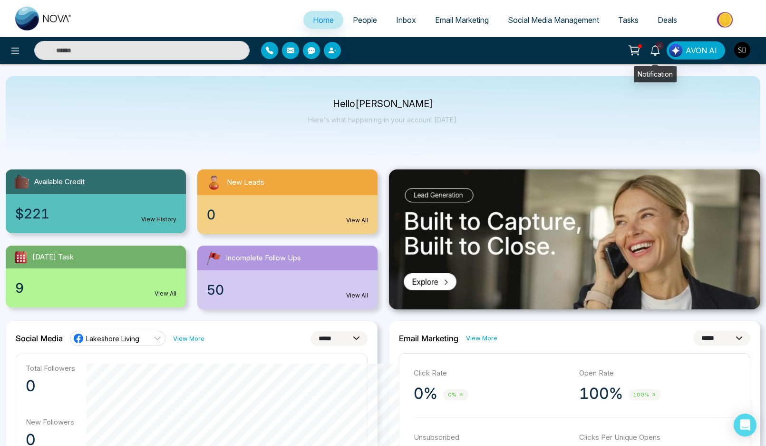
click at [662, 48] on span "4" at bounding box center [659, 45] width 9 height 9
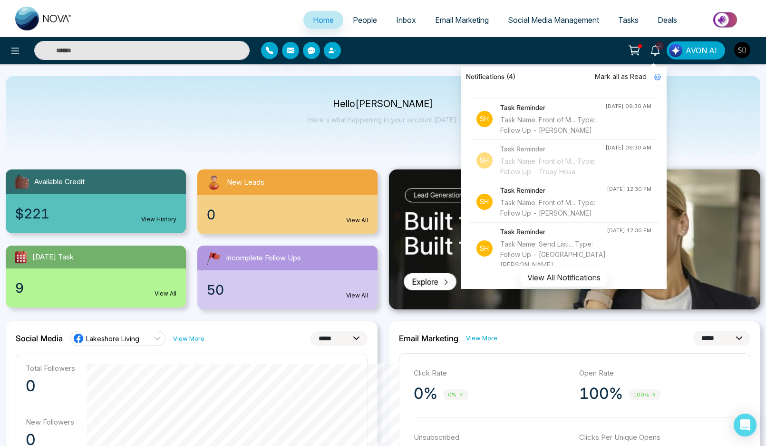
scroll to position [121, 0]
click at [408, 149] on div "Hello [PERSON_NAME] Here's what happening in your account [DATE]." at bounding box center [383, 115] width 755 height 79
